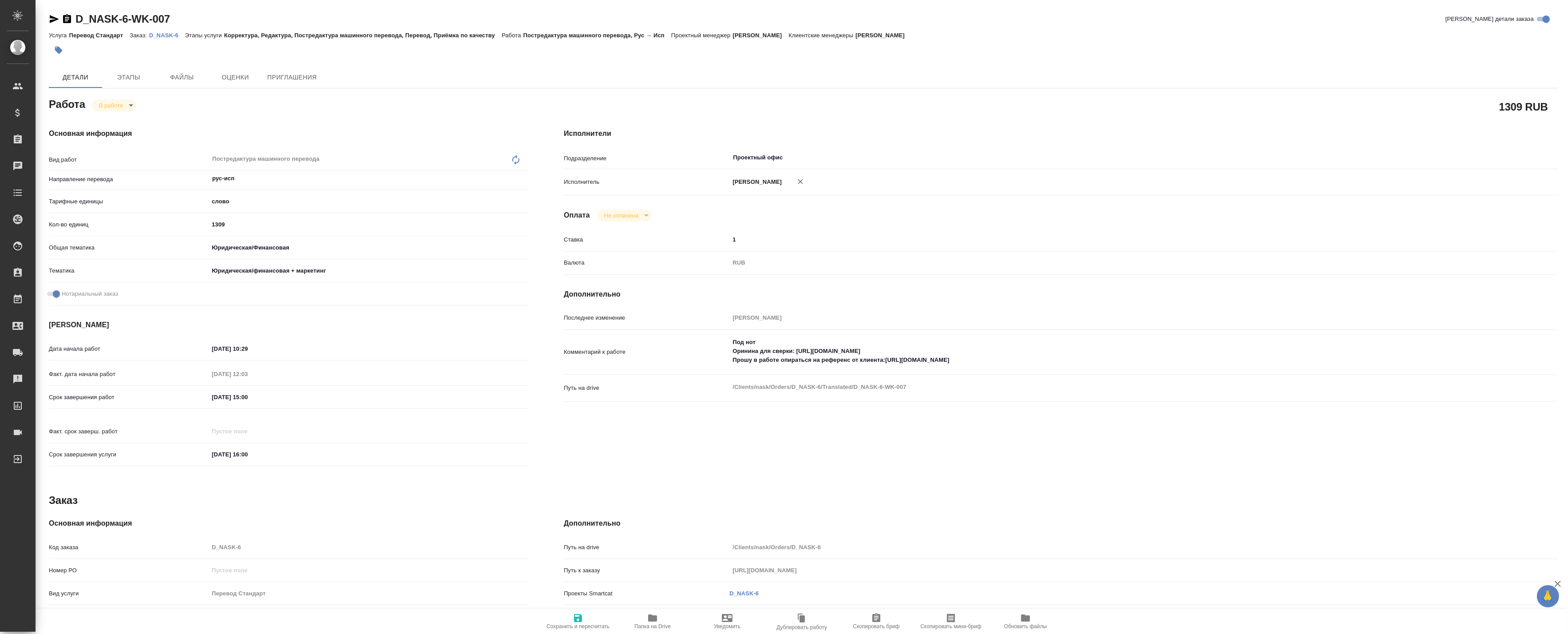
type textarea "x"
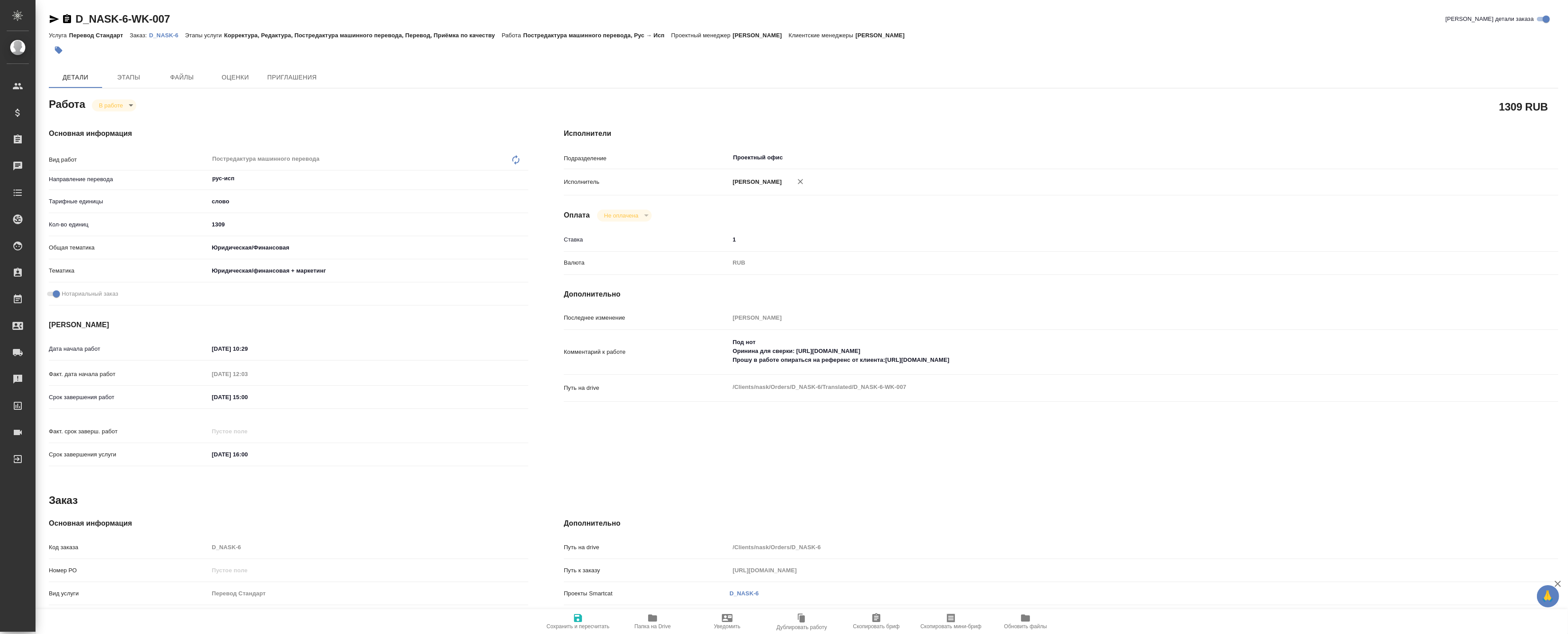
type textarea "x"
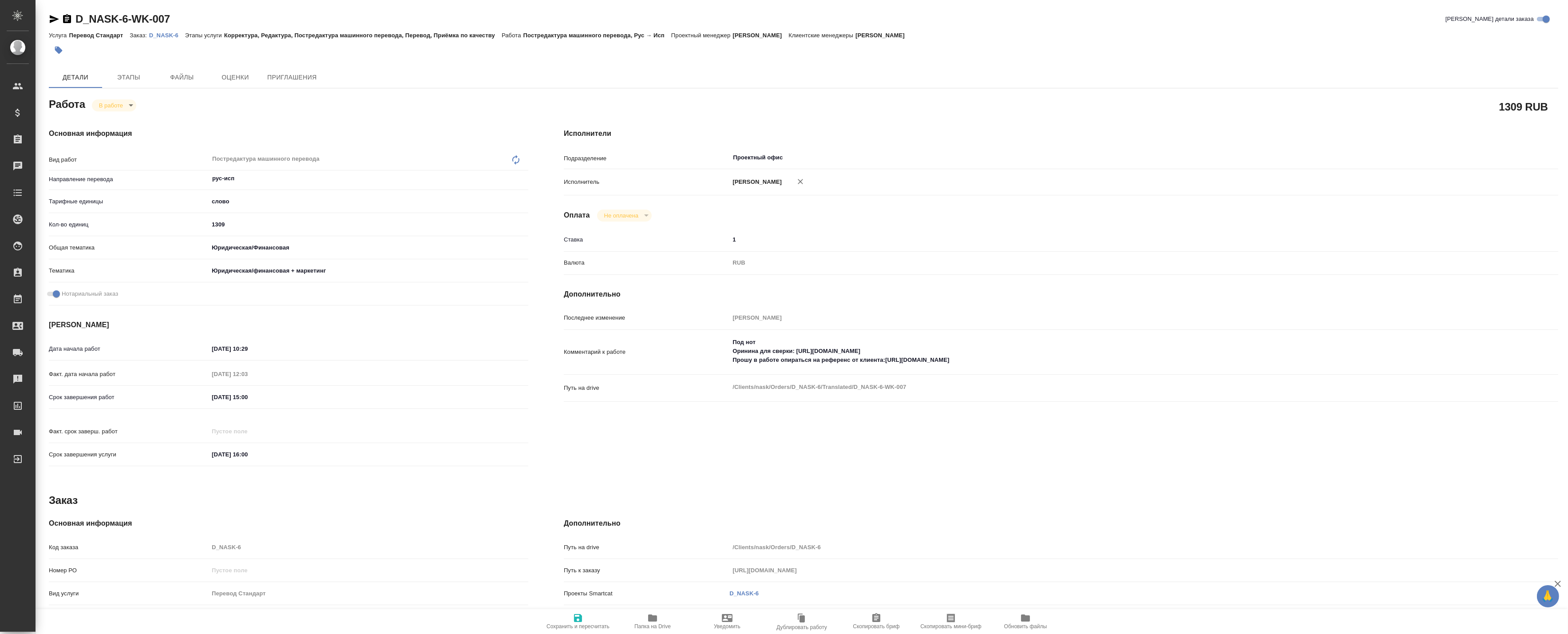
type textarea "x"
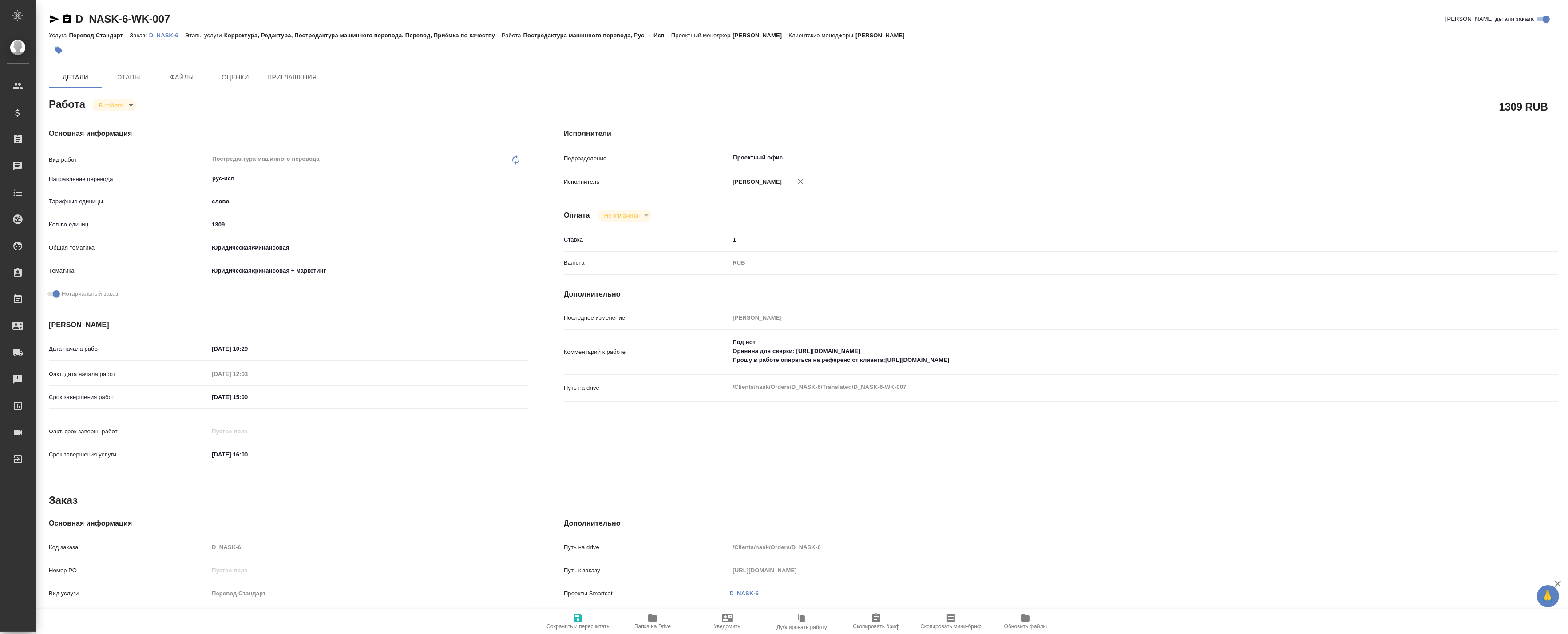
type textarea "x"
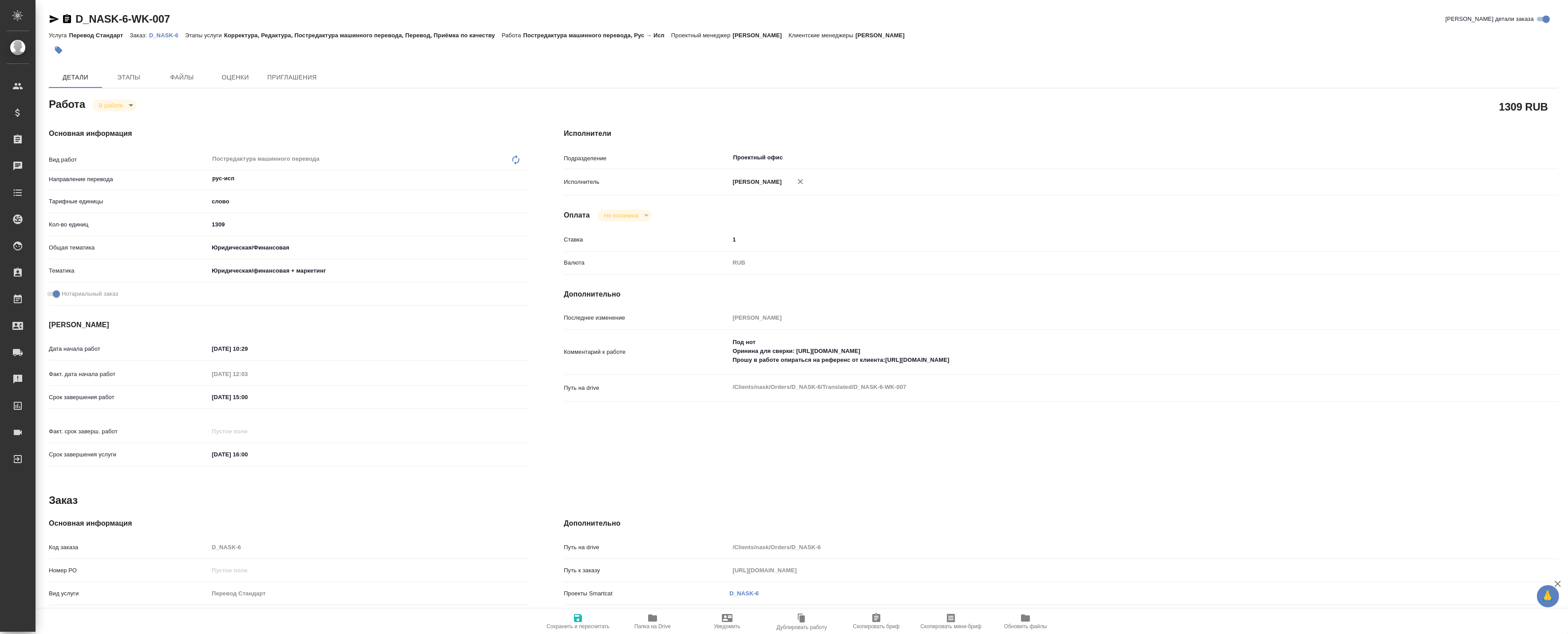
type textarea "x"
